Goal: Task Accomplishment & Management: Manage account settings

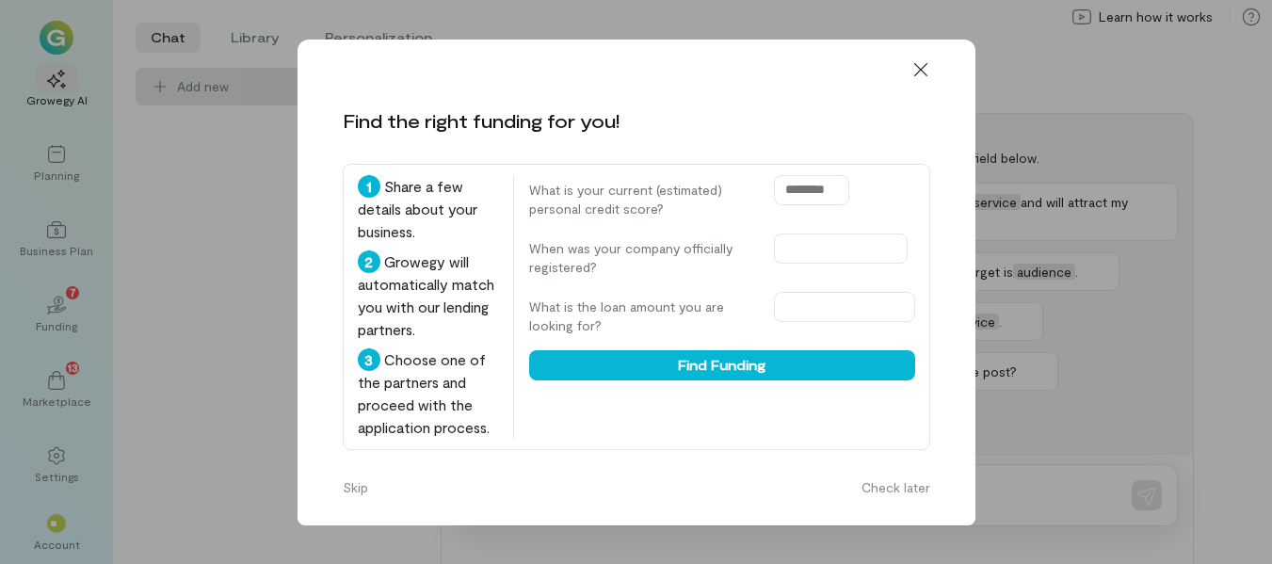
click at [922, 71] on icon at bounding box center [919, 68] width 13 height 13
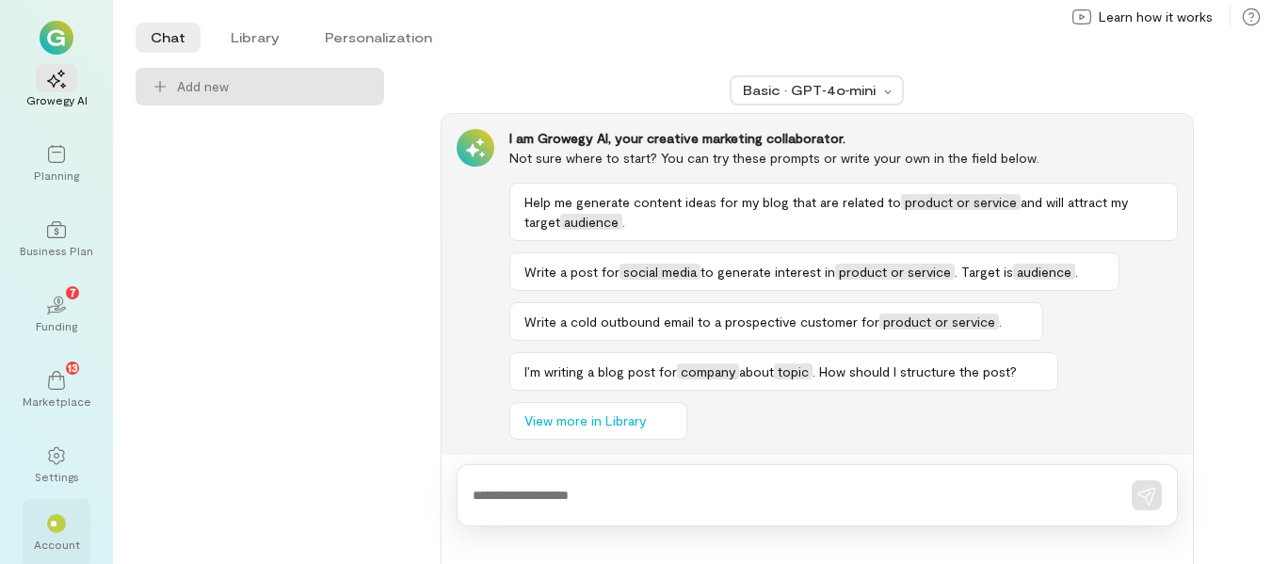
click at [56, 525] on span "**" at bounding box center [56, 523] width 13 height 11
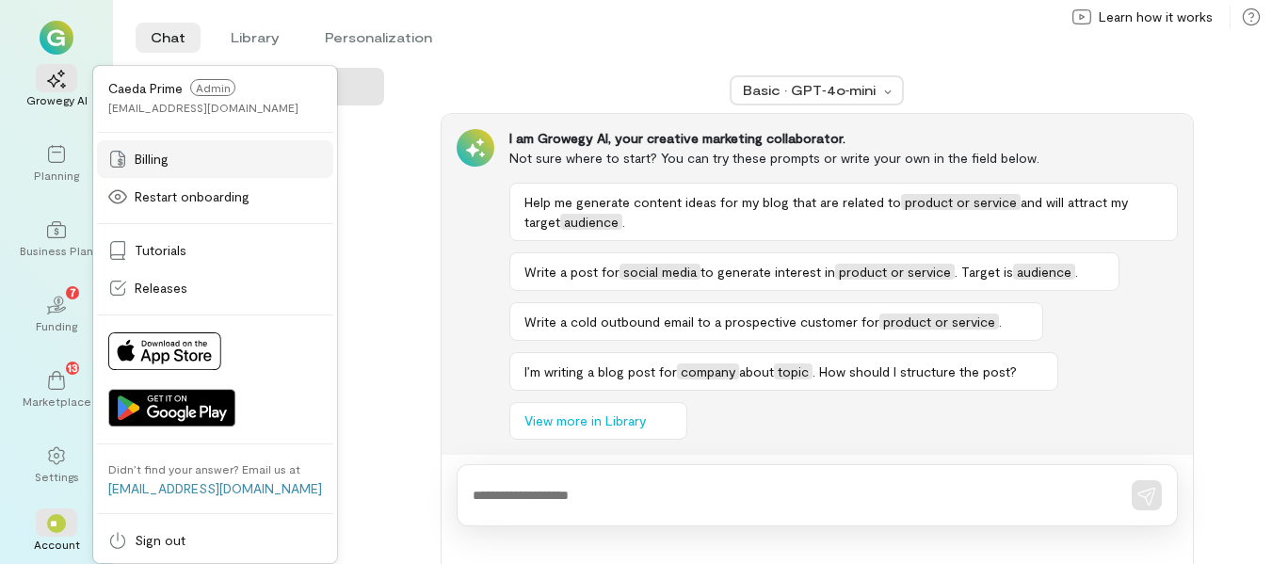
click at [173, 165] on div "Billing" at bounding box center [215, 159] width 214 height 19
